Goal: Check status: Check status

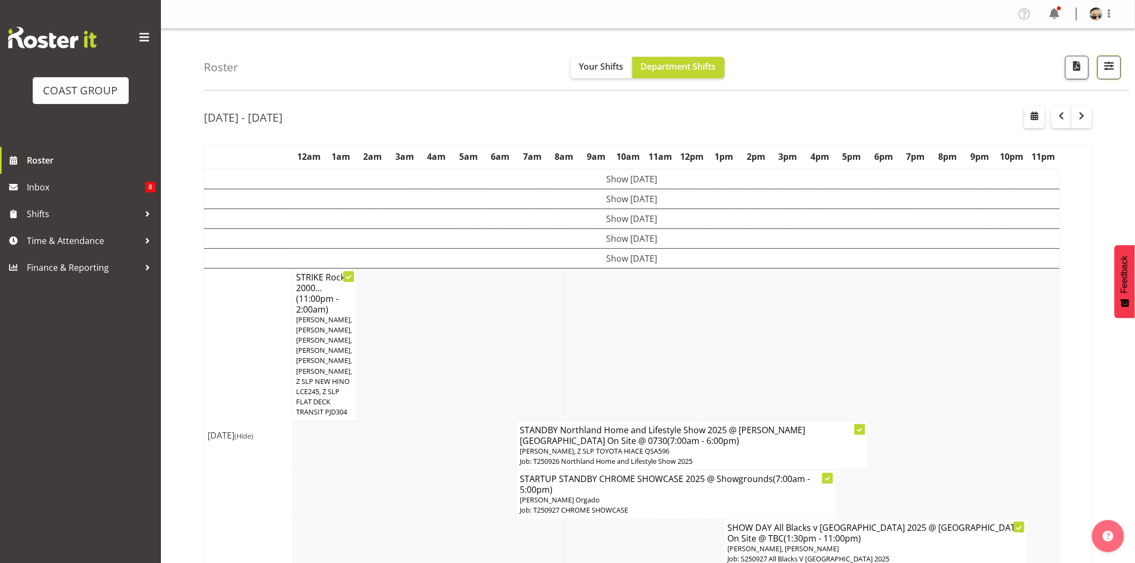
click at [1116, 78] on button "button" at bounding box center [1109, 68] width 24 height 24
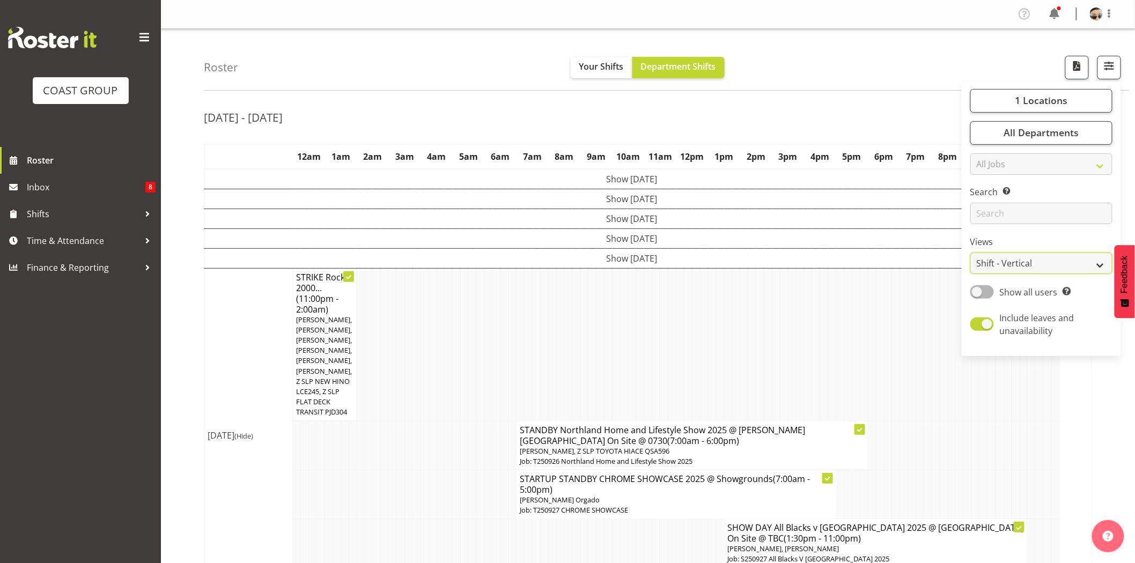
click at [1073, 264] on select "Staff Role Shift - Horizontal Shift - Vertical Staff - Location" at bounding box center [1041, 263] width 142 height 21
click at [971, 253] on select "Staff Role Shift - Horizontal Shift - Vertical Staff - Location" at bounding box center [1041, 263] width 142 height 21
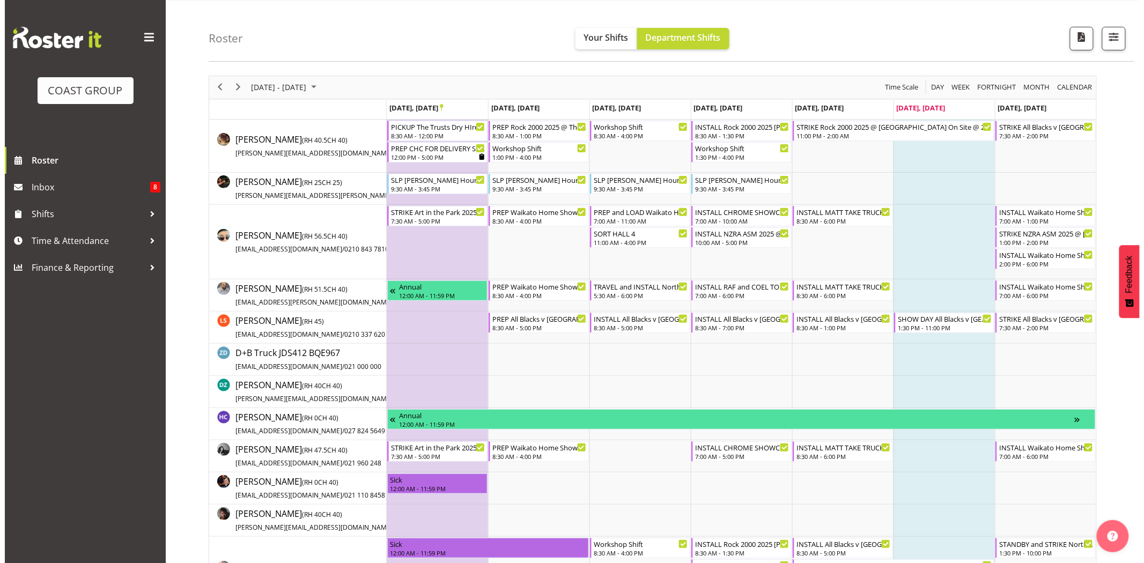
scroll to position [36, 0]
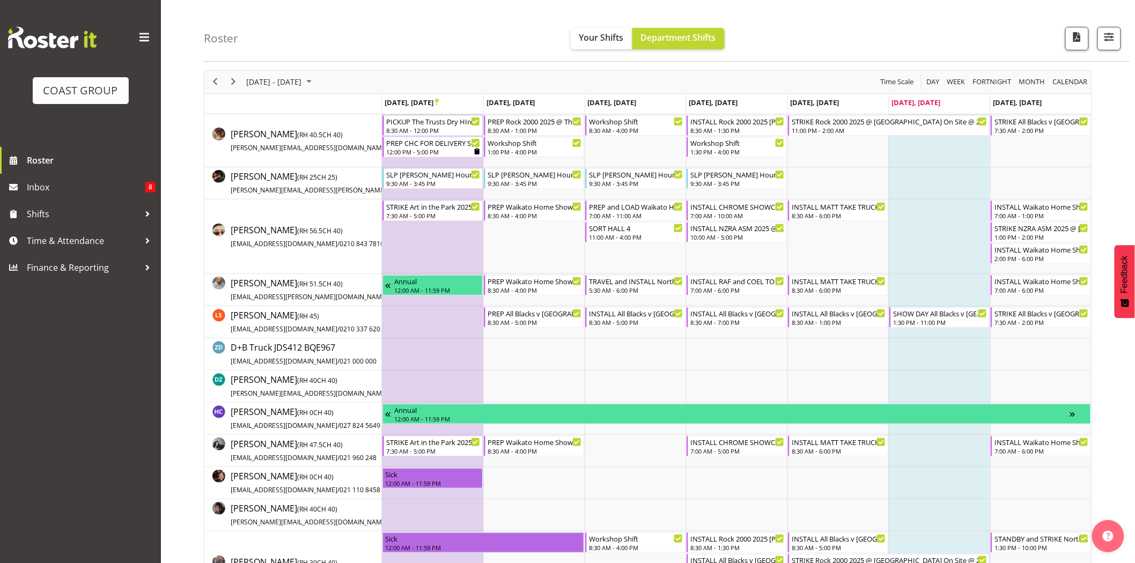
click at [940, 220] on td "Timeline Week of September 27, 2025" at bounding box center [939, 236] width 101 height 75
click at [1023, 213] on div "7:00 AM - 1:00 PM" at bounding box center [1041, 215] width 94 height 9
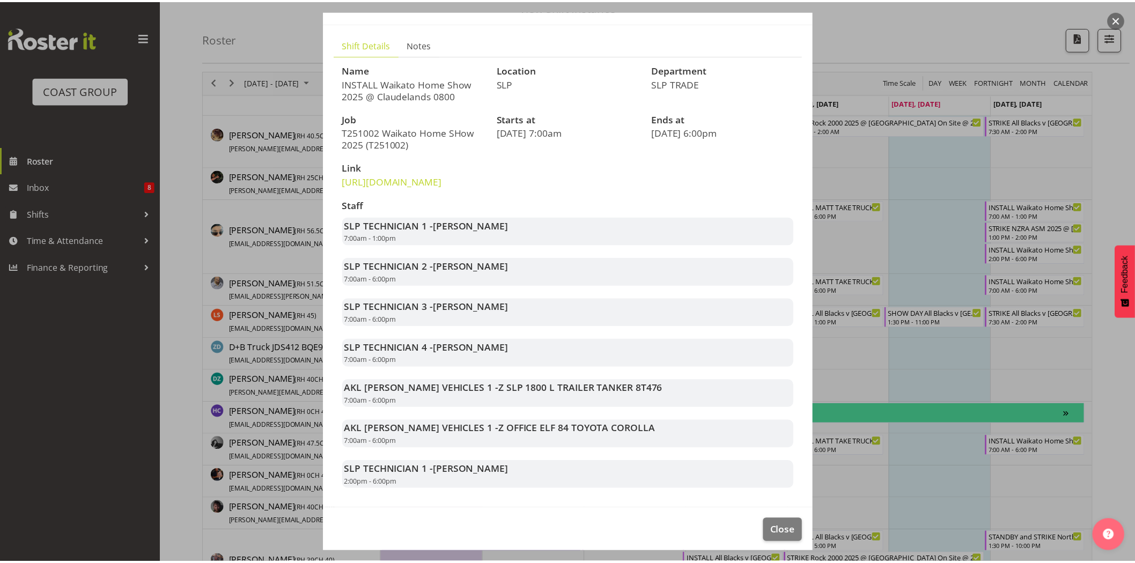
scroll to position [83, 0]
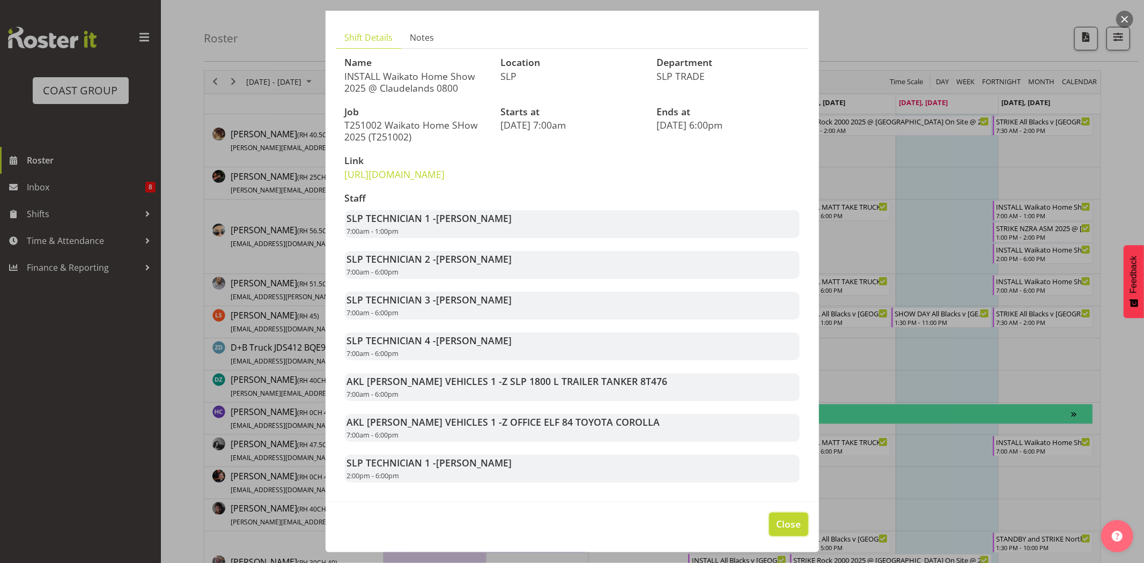
click at [792, 528] on span "Close" at bounding box center [788, 524] width 25 height 14
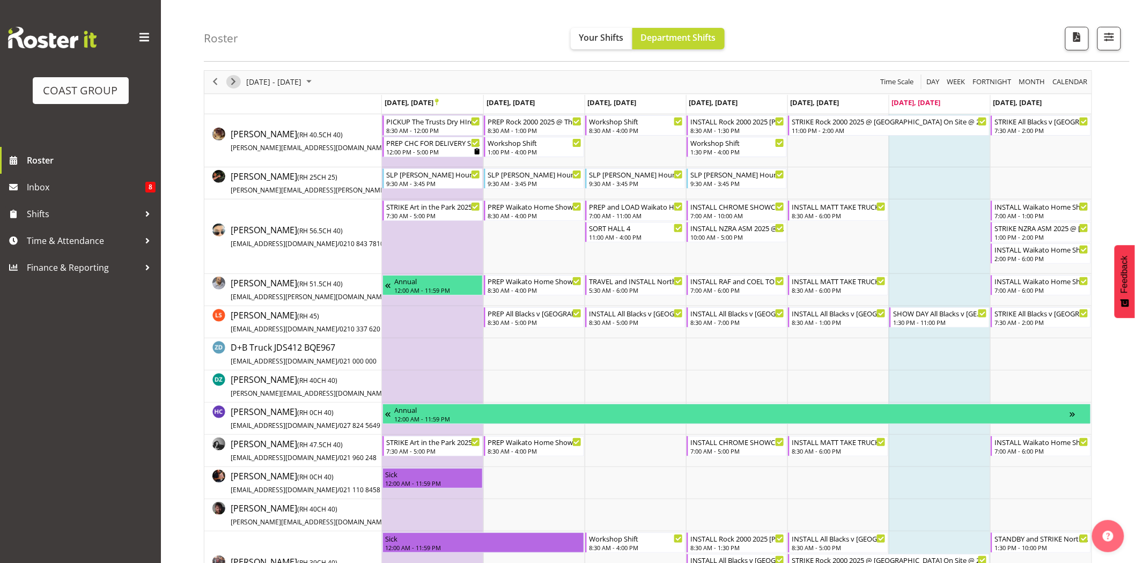
drag, startPoint x: 231, startPoint y: 79, endPoint x: 260, endPoint y: 47, distance: 42.9
click at [231, 79] on span "Next" at bounding box center [233, 81] width 13 height 13
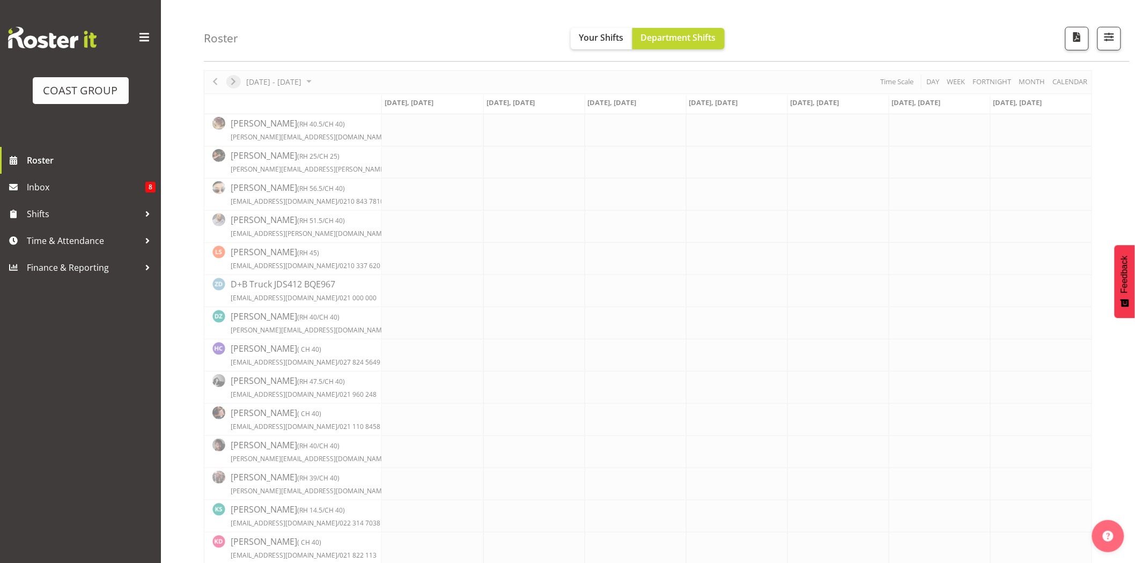
scroll to position [0, 0]
